Goal: Task Accomplishment & Management: Use online tool/utility

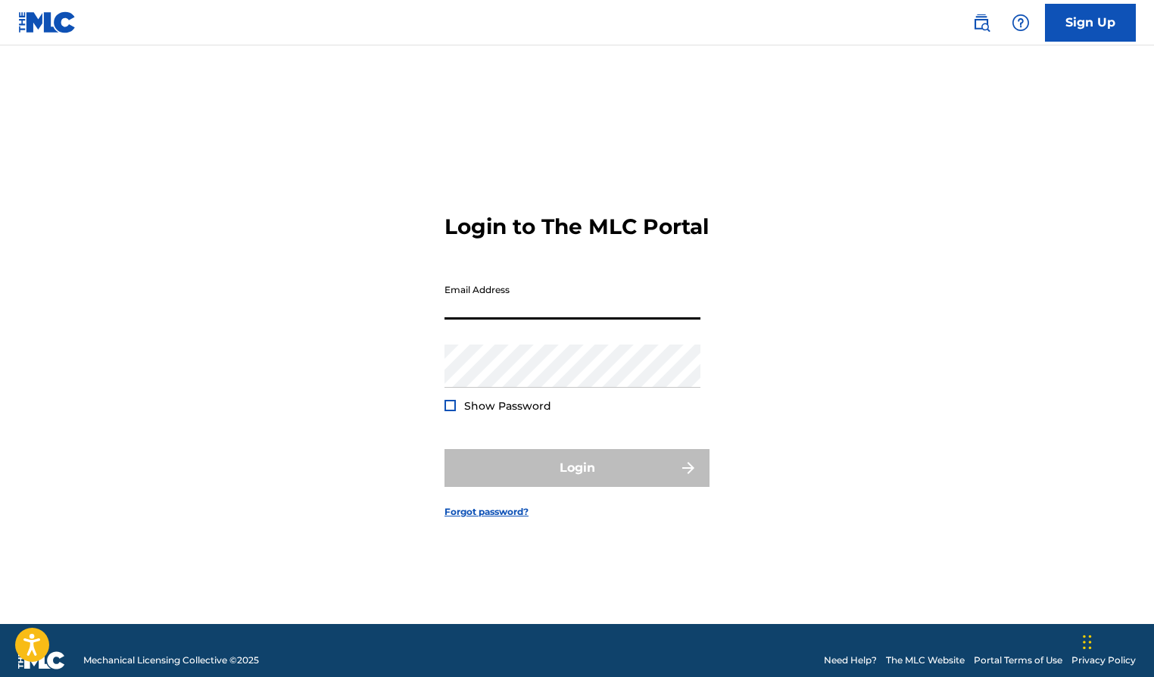
type input "[EMAIL_ADDRESS][DOMAIN_NAME]"
click at [577, 480] on button "Login" at bounding box center [576, 468] width 265 height 38
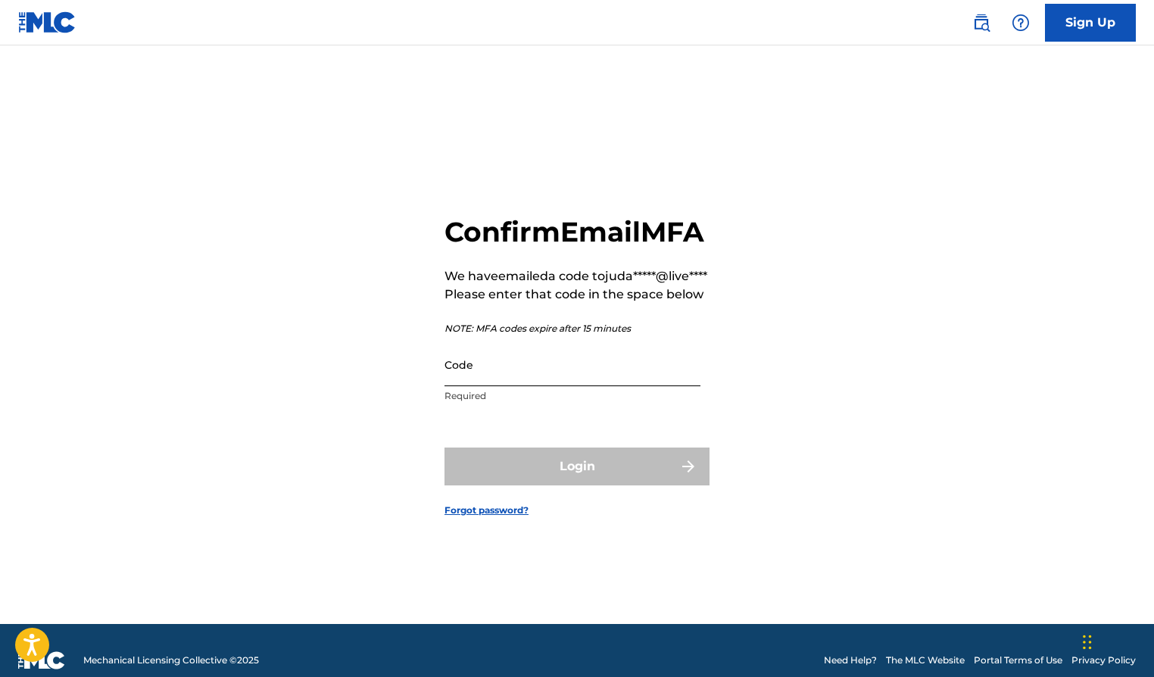
click at [573, 381] on input "Code" at bounding box center [572, 364] width 256 height 43
paste input "166192"
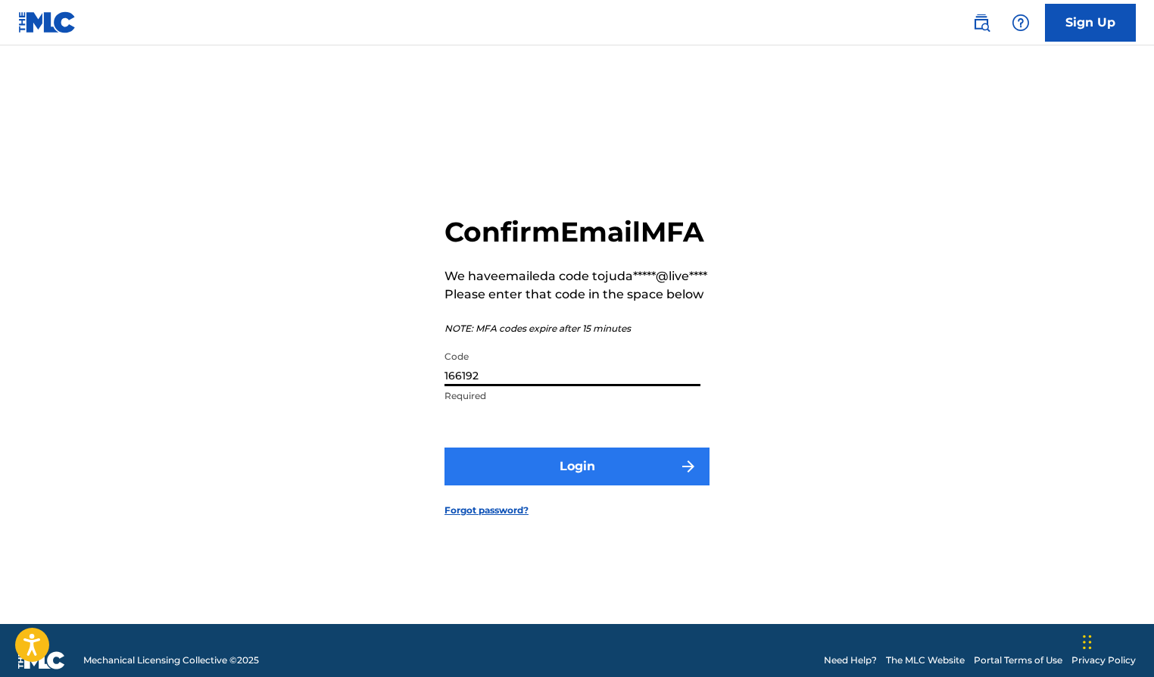
type input "166192"
click at [567, 485] on button "Login" at bounding box center [576, 466] width 265 height 38
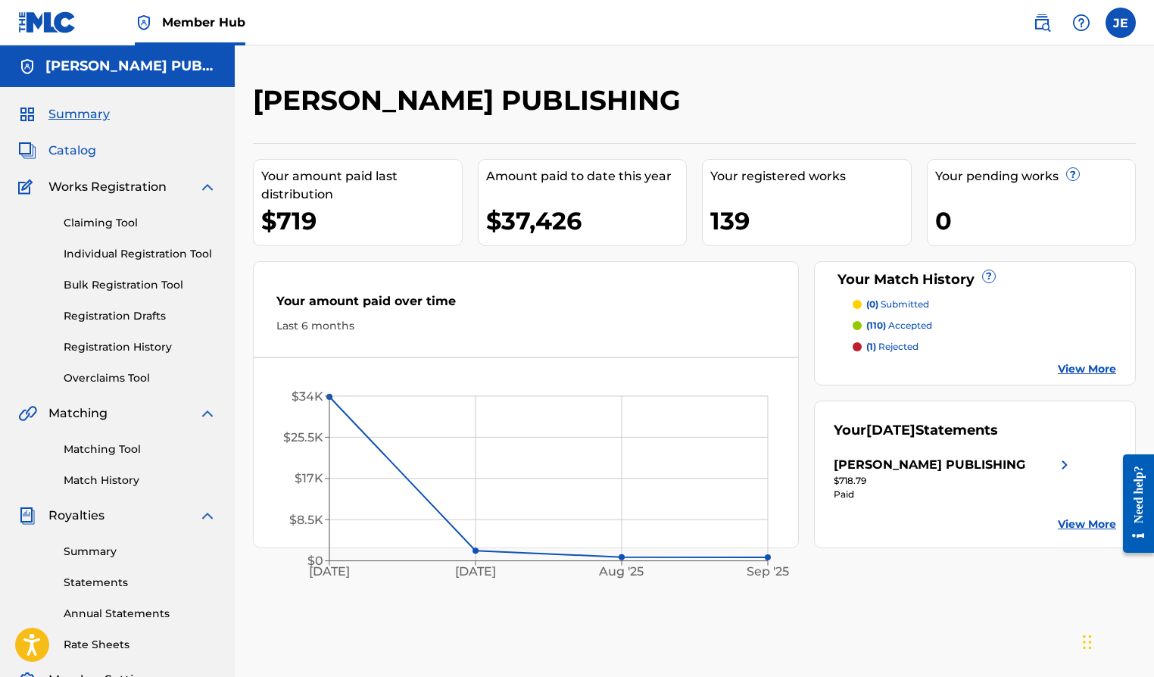
click at [75, 142] on span "Catalog" at bounding box center [72, 151] width 48 height 18
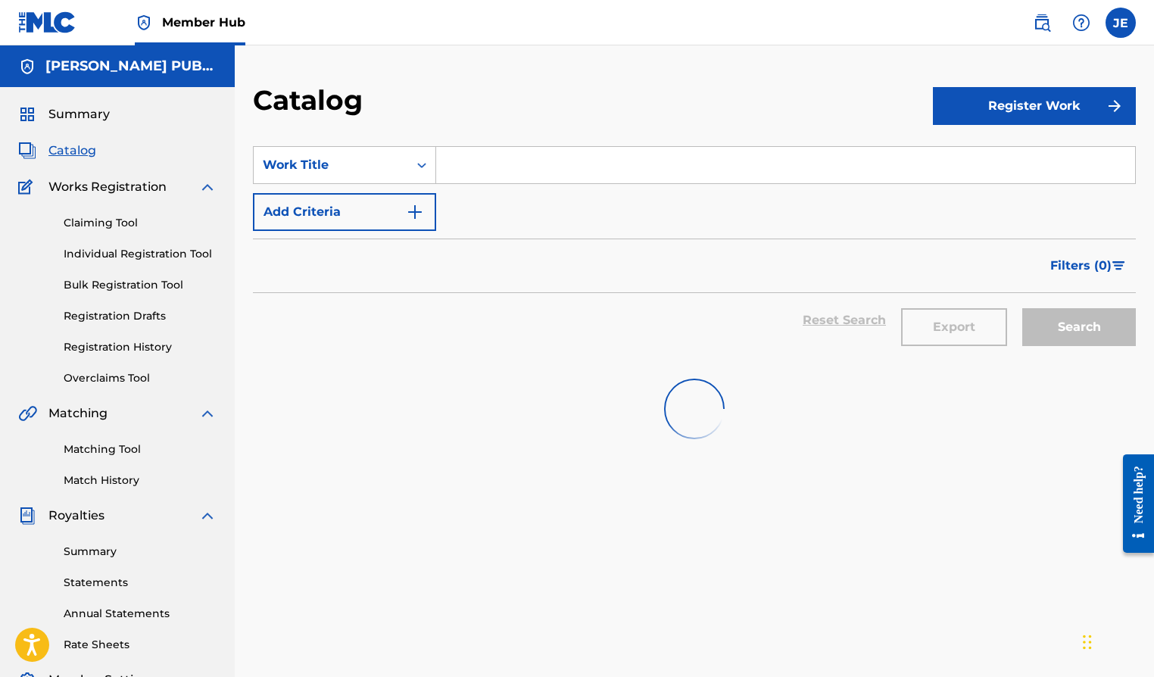
click at [561, 161] on input "Search Form" at bounding box center [785, 165] width 699 height 36
click at [584, 198] on div "[US_STATE] stands alone" at bounding box center [671, 199] width 471 height 27
type input "[US_STATE] stands alone"
click at [99, 550] on link "Summary" at bounding box center [140, 552] width 153 height 16
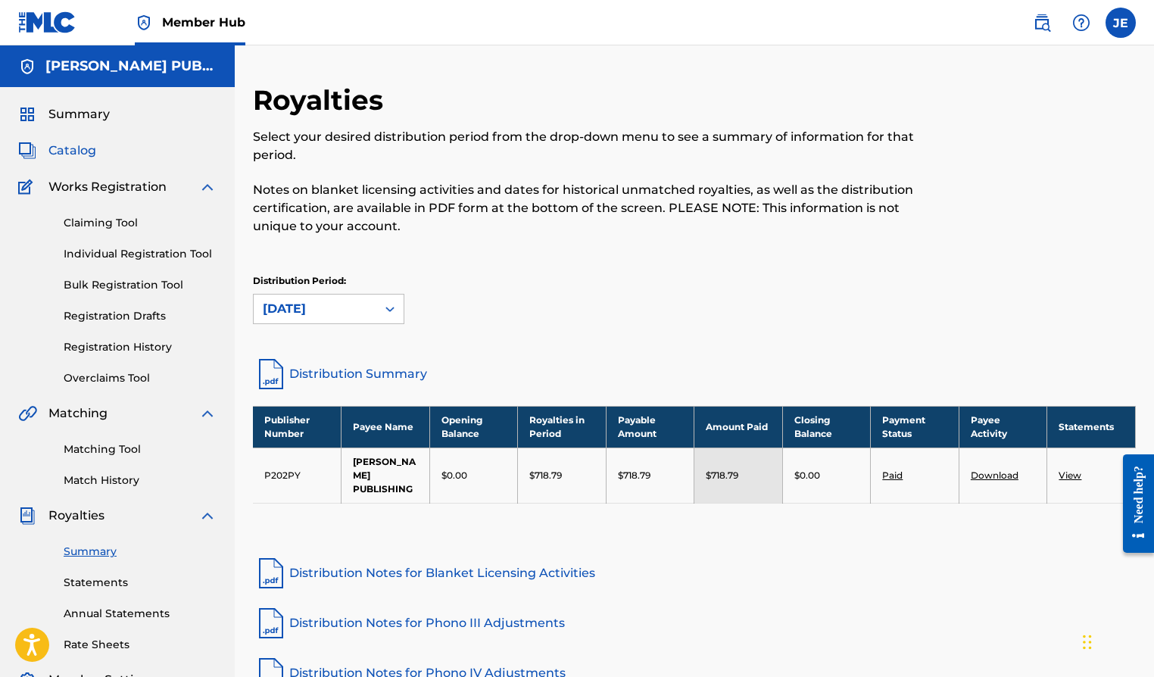
click at [71, 146] on span "Catalog" at bounding box center [72, 151] width 48 height 18
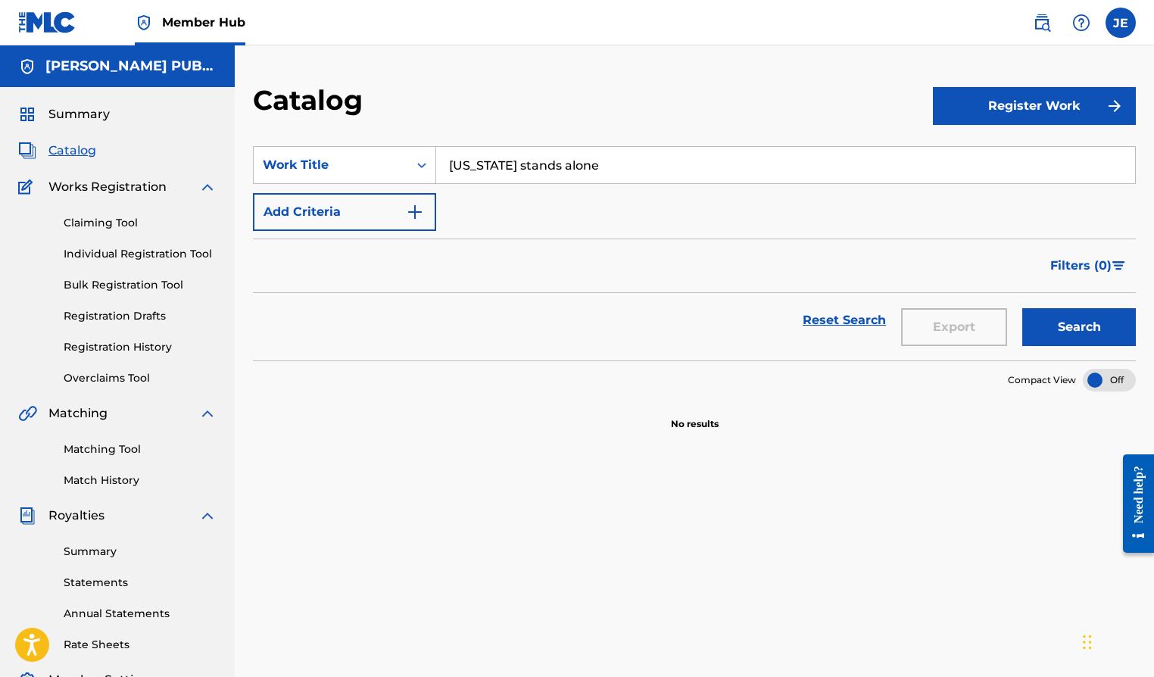
click at [600, 167] on input "[US_STATE] stands alone" at bounding box center [785, 165] width 699 height 36
click at [1079, 327] on button "Search" at bounding box center [1079, 327] width 114 height 38
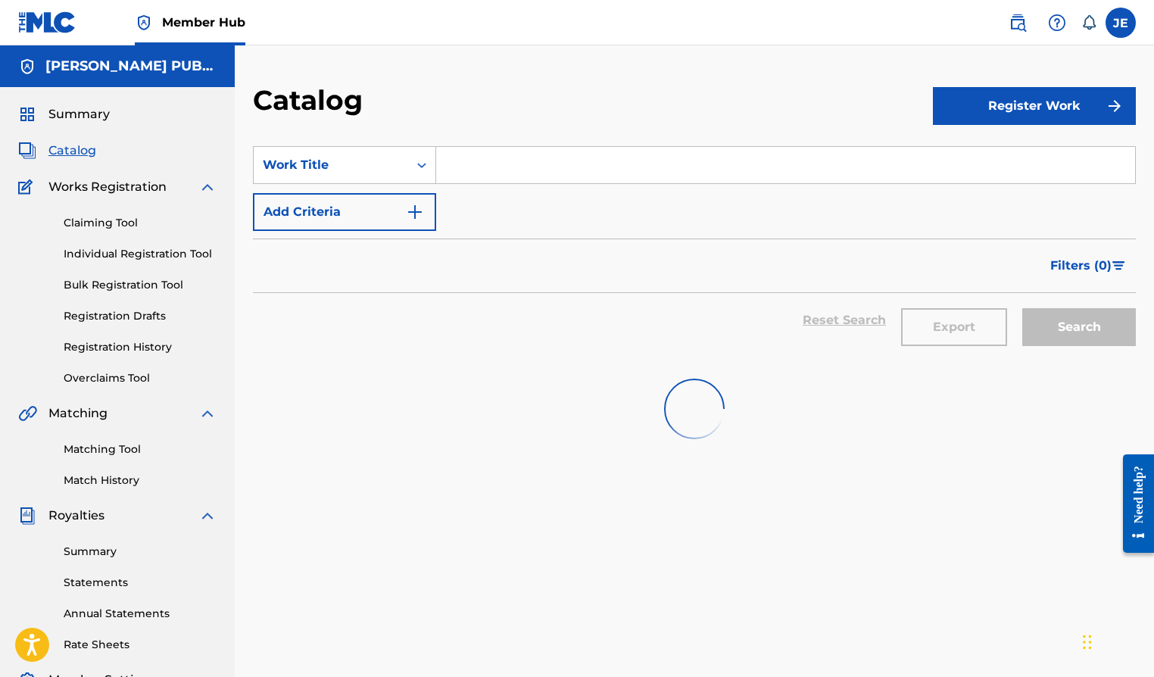
click at [109, 336] on div "Claiming Tool Individual Registration Tool Bulk Registration Tool Registration …" at bounding box center [117, 291] width 198 height 190
click at [109, 348] on link "Registration History" at bounding box center [140, 347] width 153 height 16
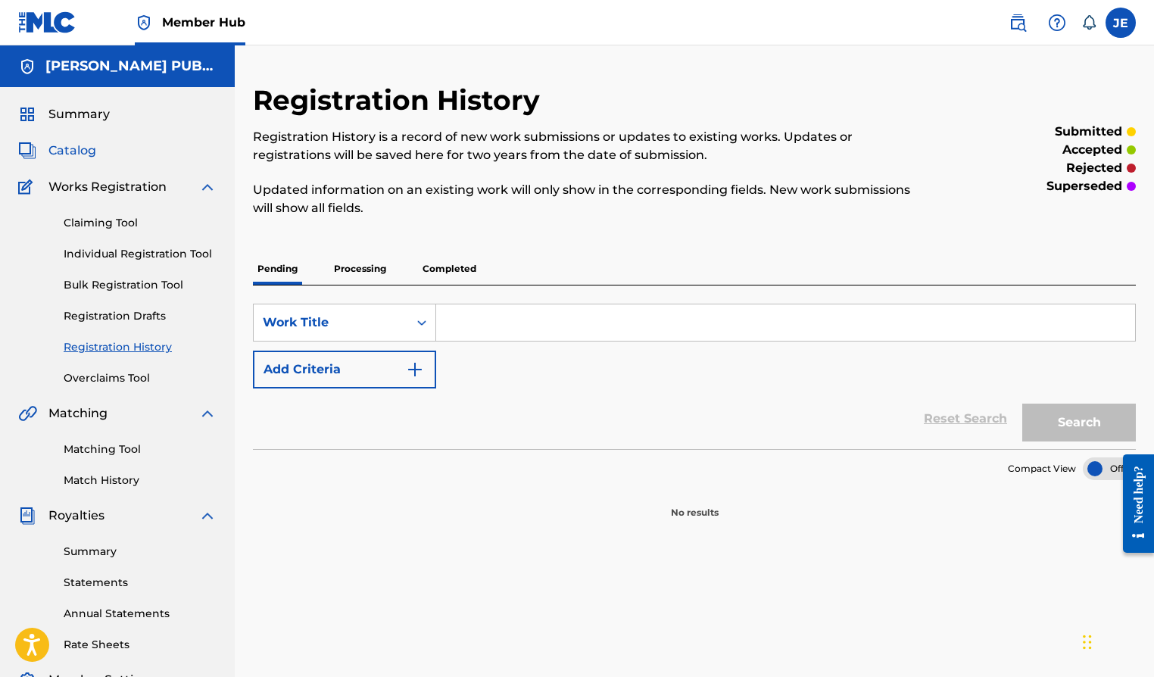
click at [79, 155] on span "Catalog" at bounding box center [72, 151] width 48 height 18
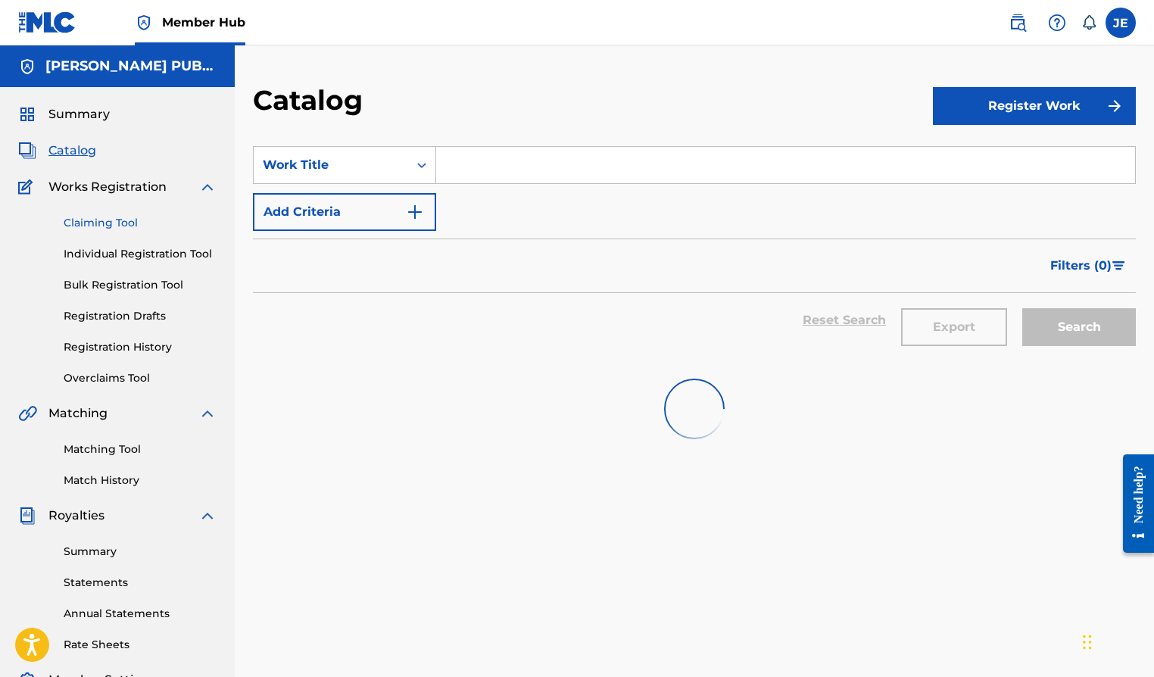
click at [109, 215] on link "Claiming Tool" at bounding box center [140, 223] width 153 height 16
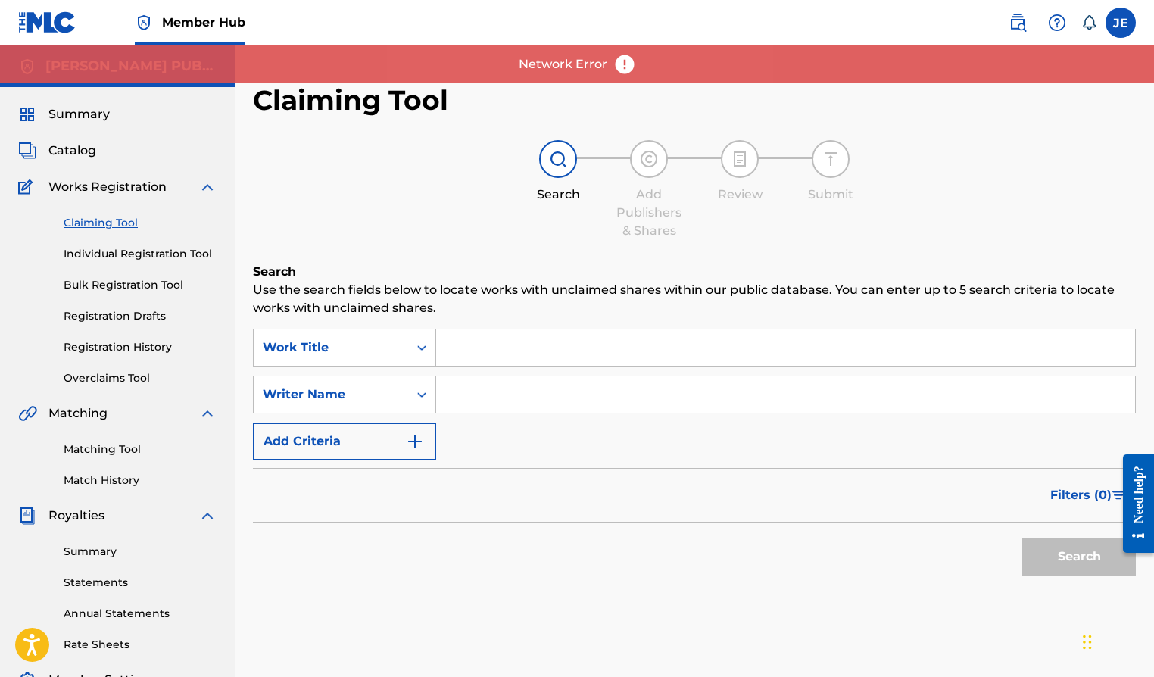
click at [524, 335] on input "Search Form" at bounding box center [785, 347] width 699 height 36
click at [622, 60] on img at bounding box center [624, 64] width 23 height 23
click at [560, 331] on input "Search Form" at bounding box center [785, 347] width 699 height 36
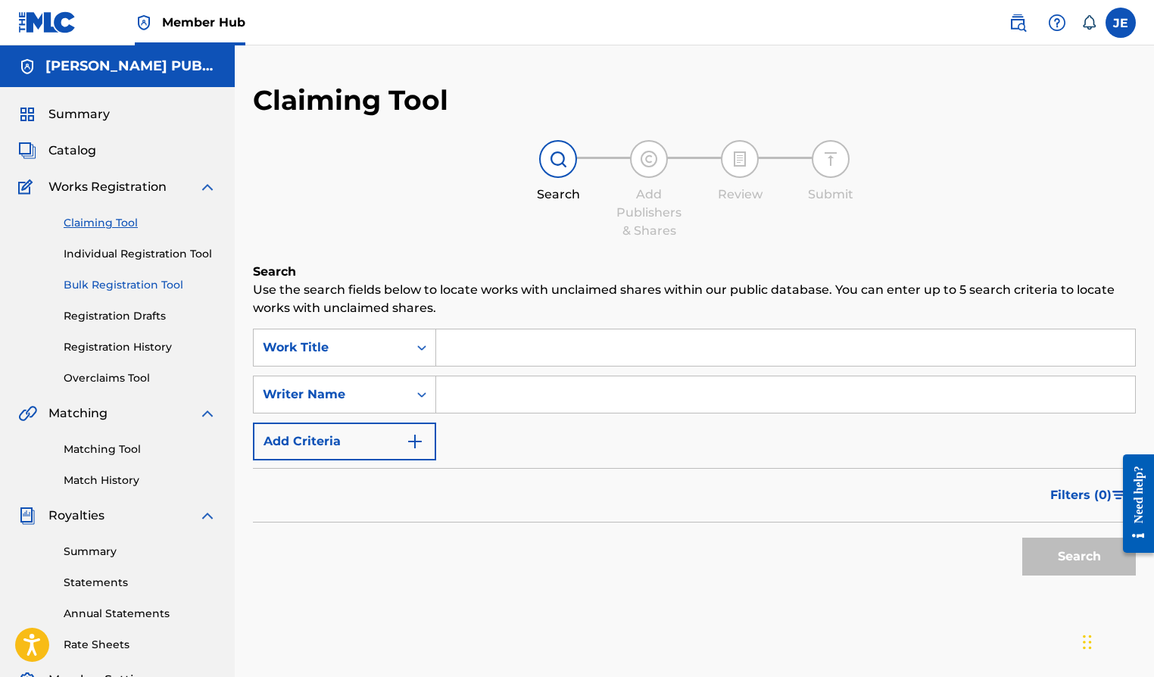
click at [155, 282] on link "Bulk Registration Tool" at bounding box center [140, 285] width 153 height 16
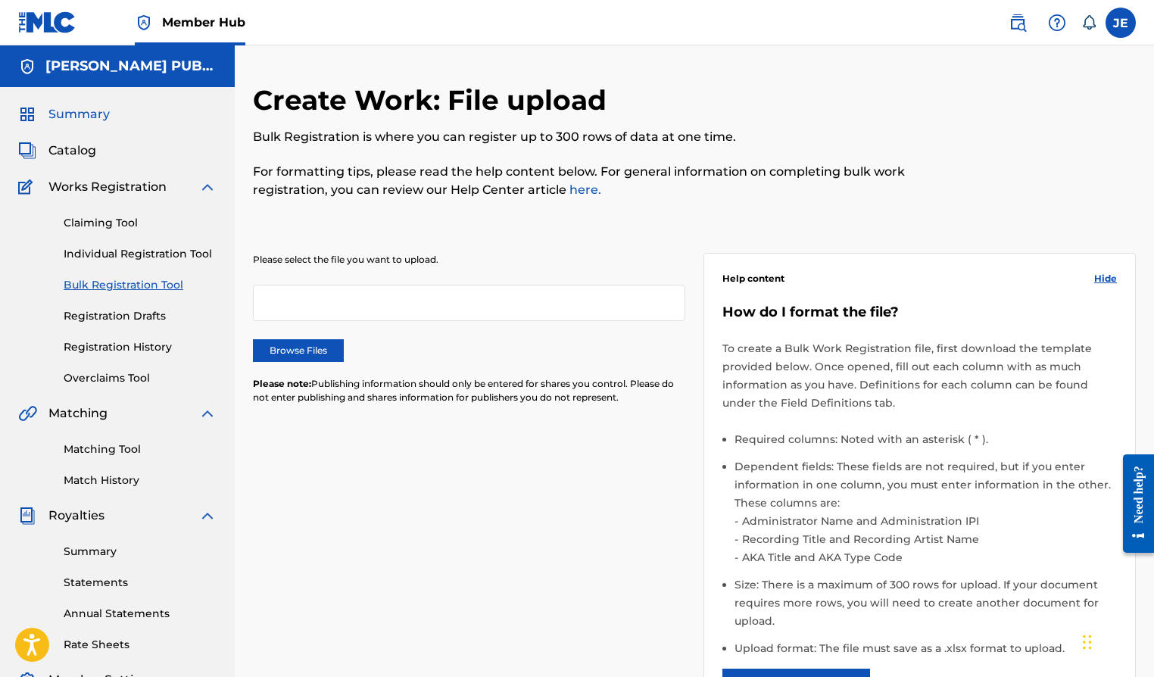
click at [95, 114] on span "Summary" at bounding box center [78, 114] width 61 height 18
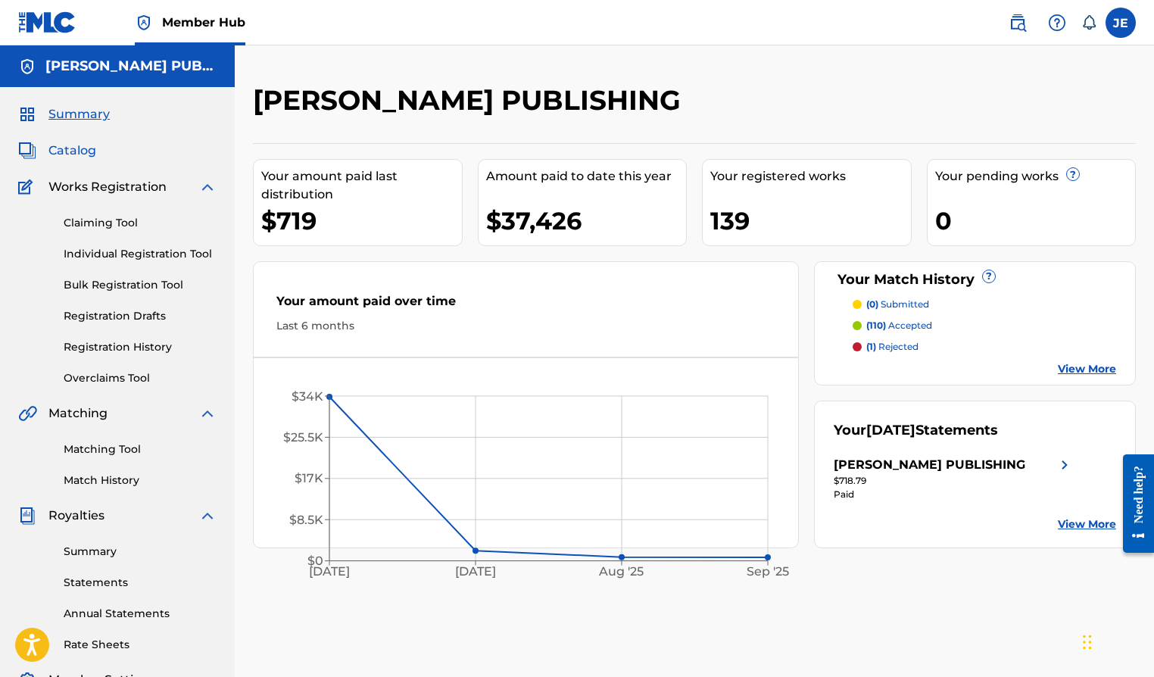
click at [80, 157] on span "Catalog" at bounding box center [72, 151] width 48 height 18
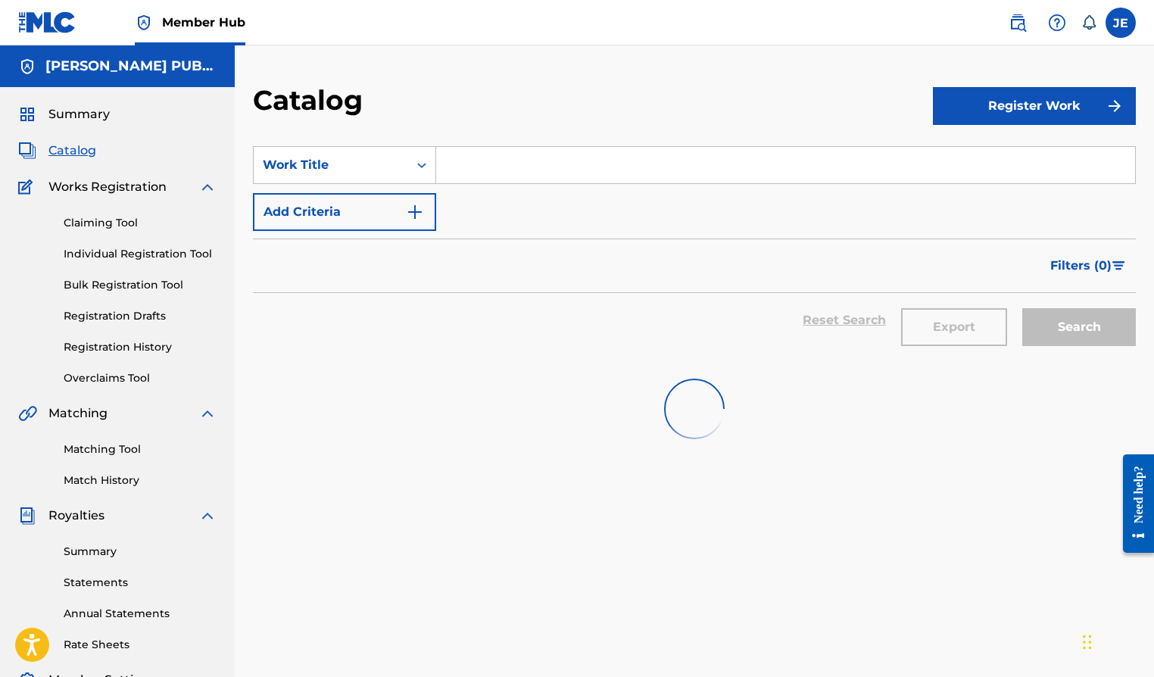
click at [490, 161] on input "Search Form" at bounding box center [785, 165] width 699 height 36
click at [492, 161] on input "Search Form" at bounding box center [785, 165] width 699 height 36
type input "a"
